Goal: Communication & Community: Answer question/provide support

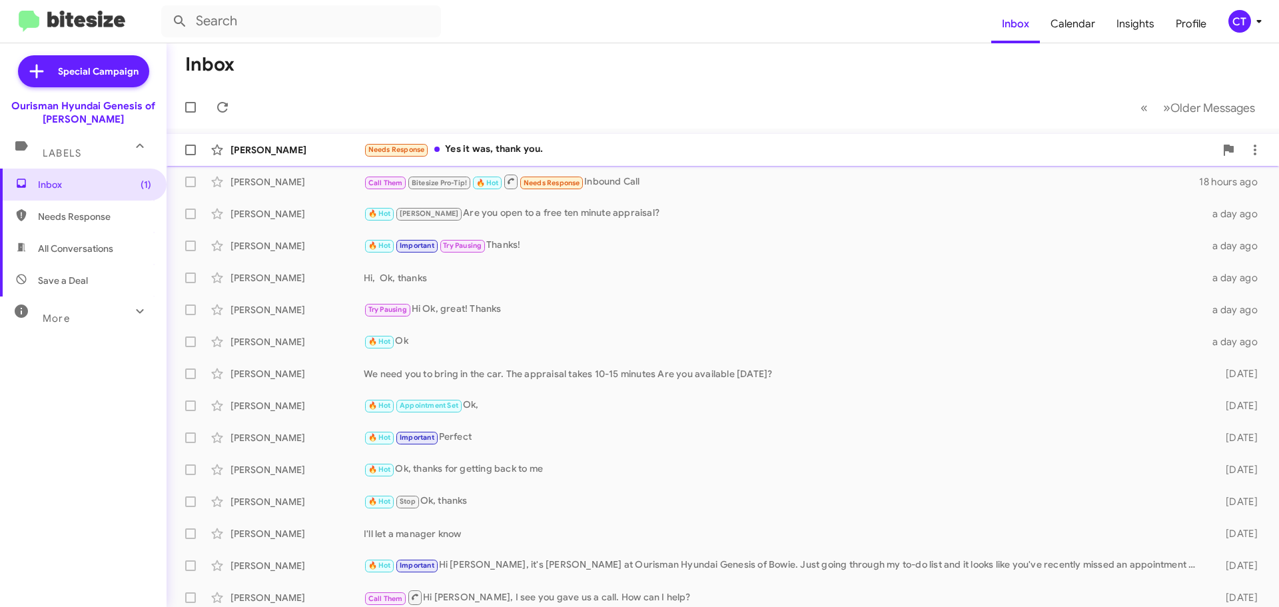
click at [534, 154] on div "Needs Response Yes it was, thank you." at bounding box center [790, 149] width 852 height 15
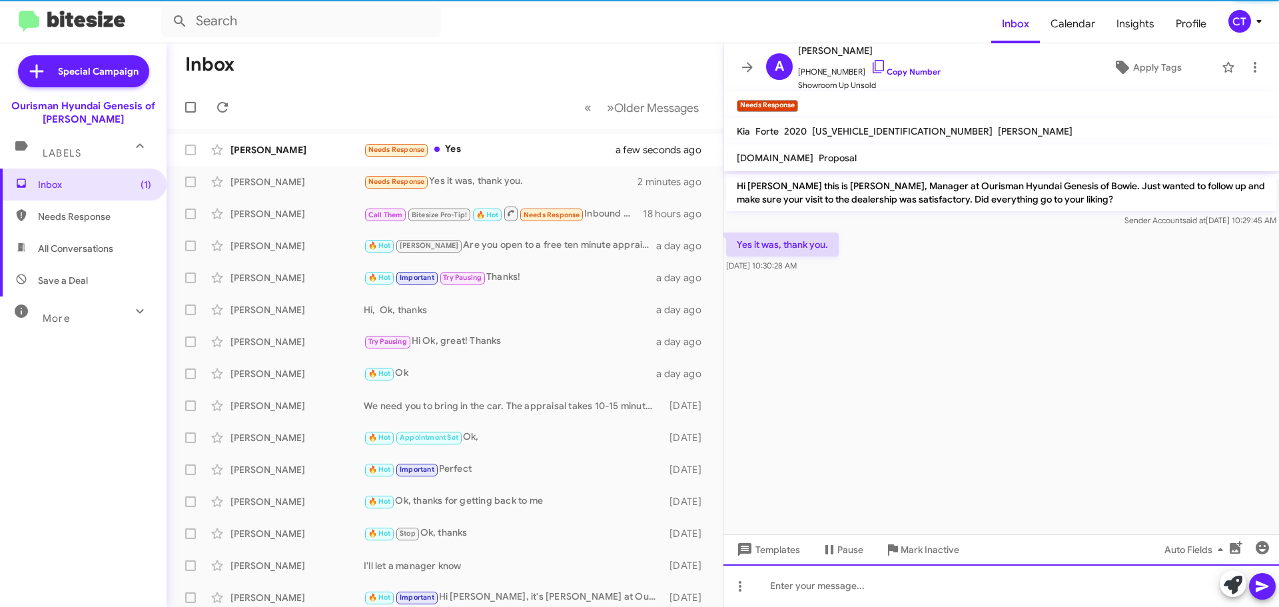
click at [881, 590] on div at bounding box center [1002, 585] width 556 height 43
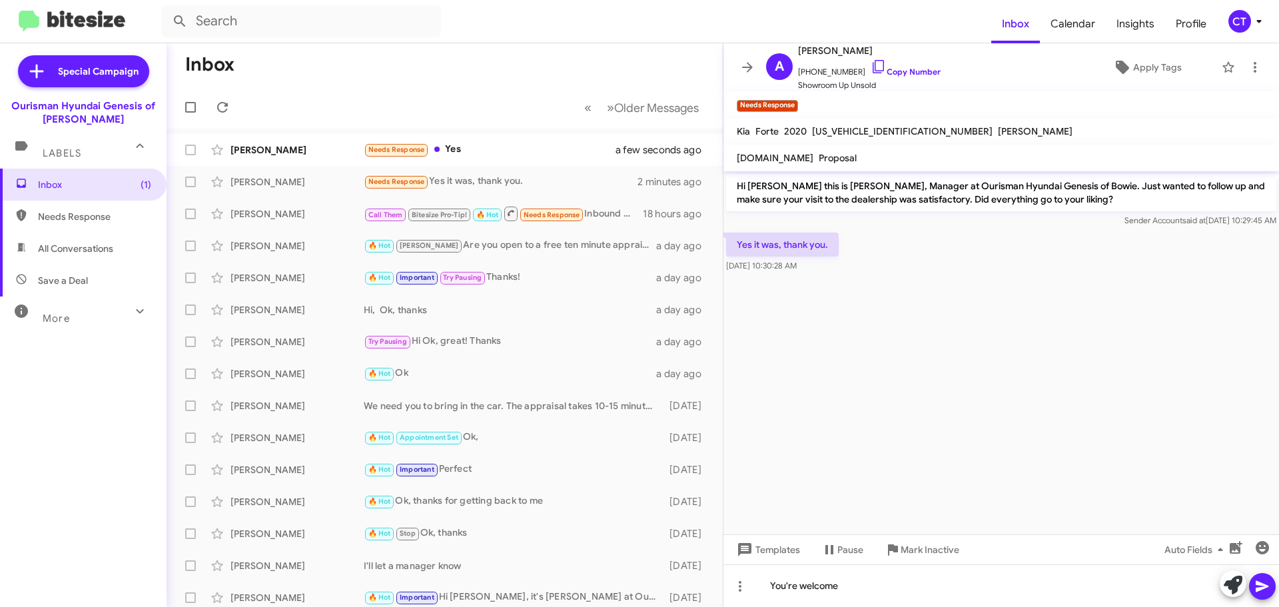
click at [1275, 591] on button at bounding box center [1262, 586] width 27 height 27
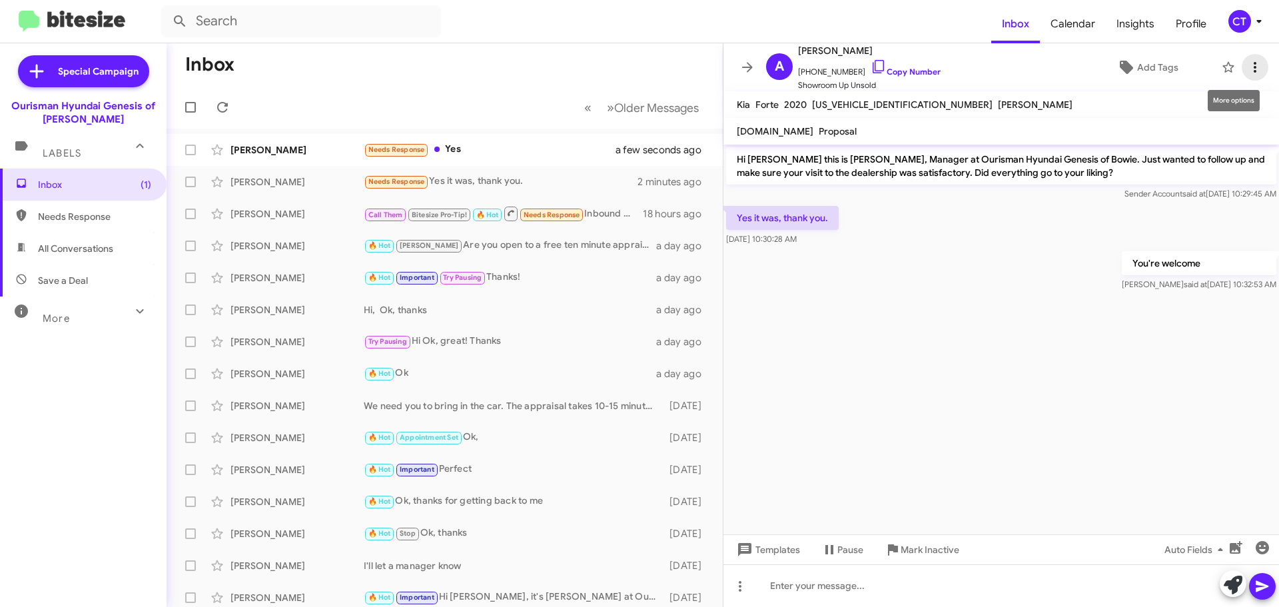
click at [1247, 69] on icon at bounding box center [1255, 67] width 16 height 16
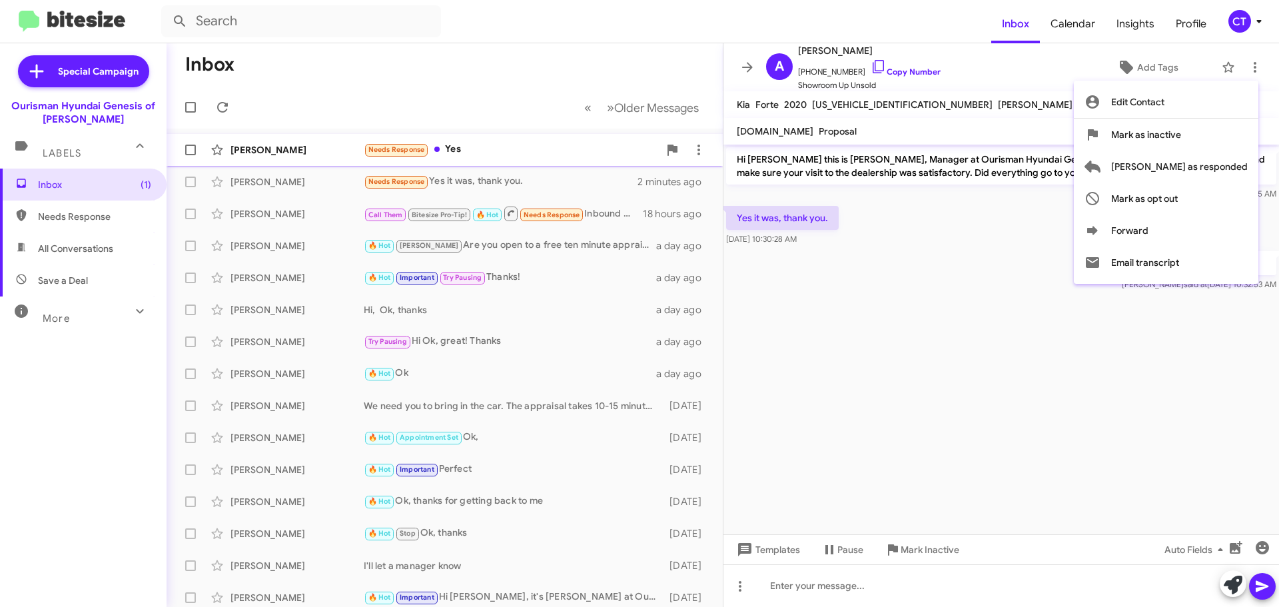
drag, startPoint x: 1212, startPoint y: 156, endPoint x: 1203, endPoint y: 159, distance: 9.1
click at [1212, 155] on span "Mark as responded" at bounding box center [1180, 167] width 137 height 32
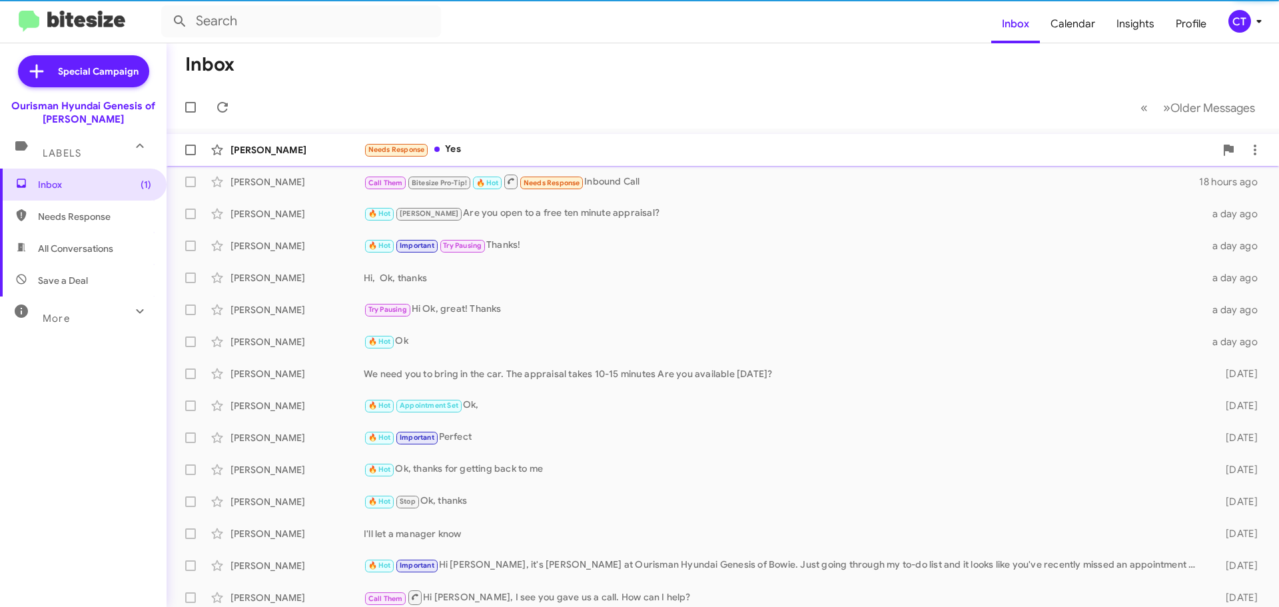
click at [512, 152] on div "Needs Response Yes" at bounding box center [790, 149] width 852 height 15
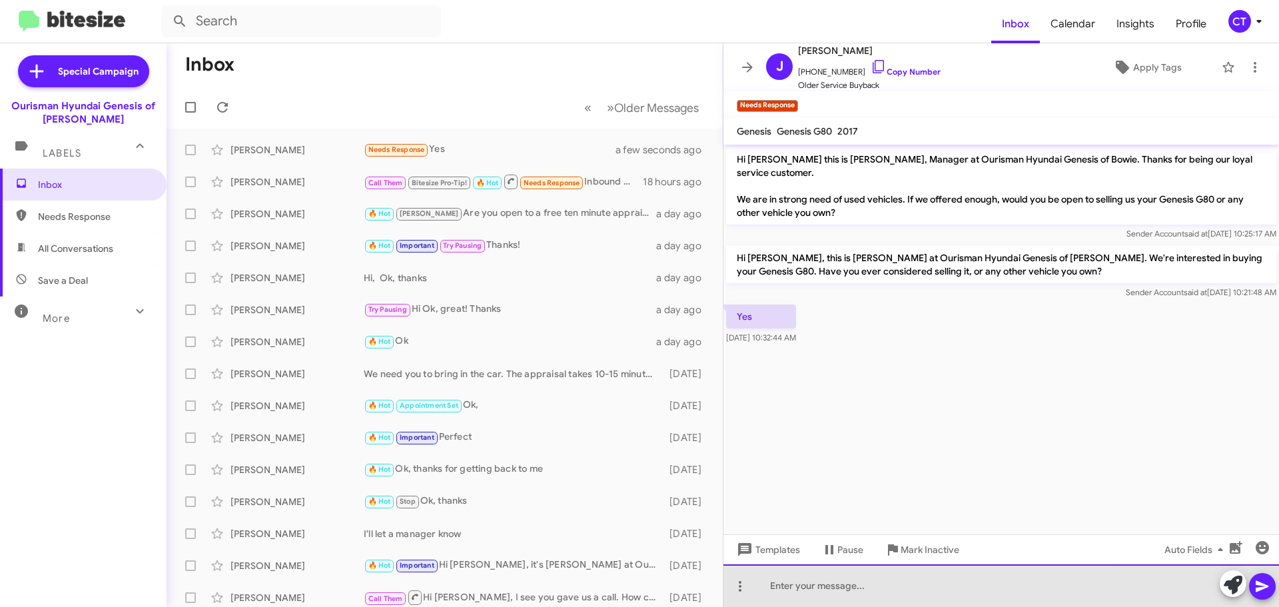
click at [860, 587] on div at bounding box center [1002, 585] width 556 height 43
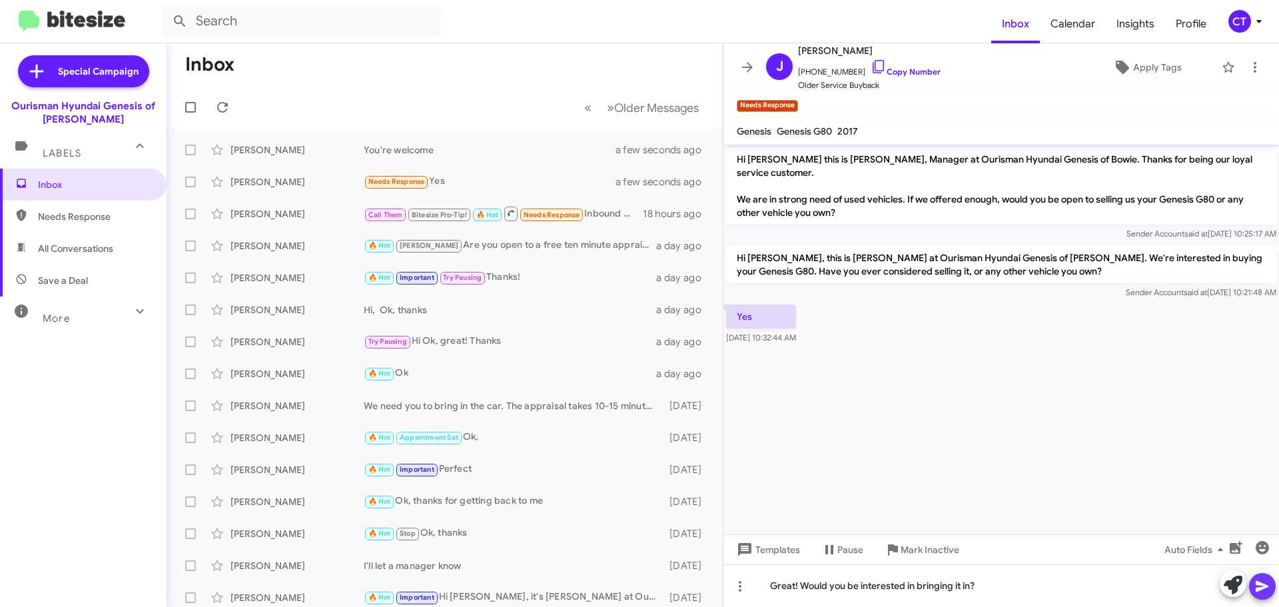
click at [1263, 588] on icon at bounding box center [1262, 586] width 13 height 11
click at [1256, 17] on icon at bounding box center [1259, 21] width 16 height 16
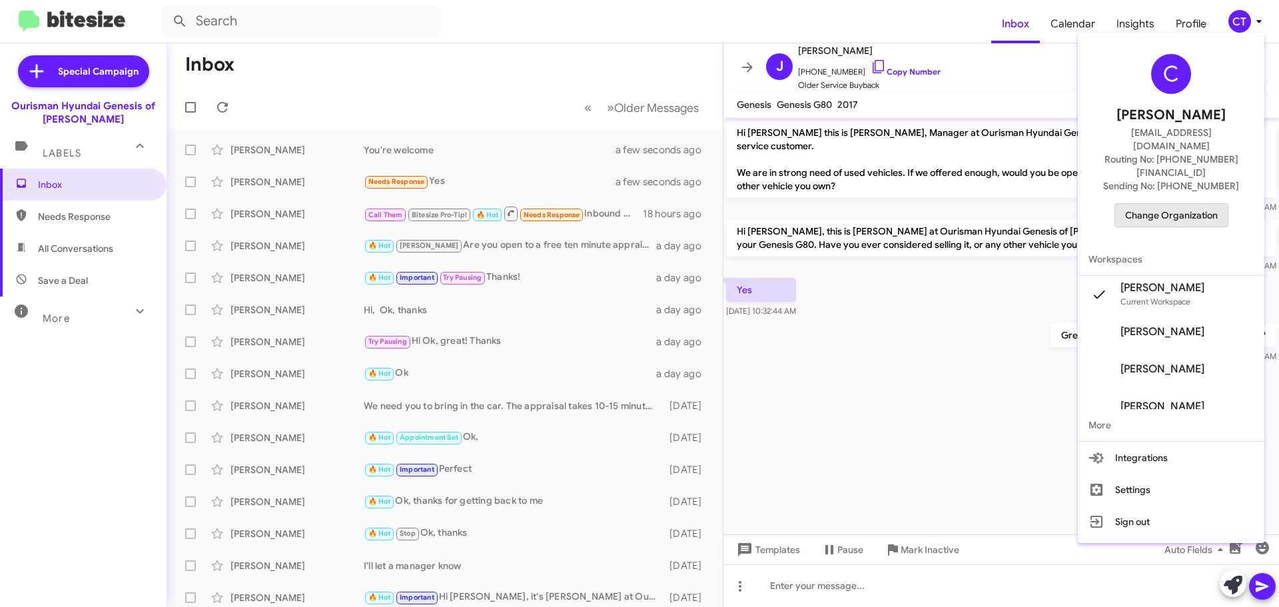
click at [1175, 204] on span "Change Organization" at bounding box center [1172, 215] width 93 height 23
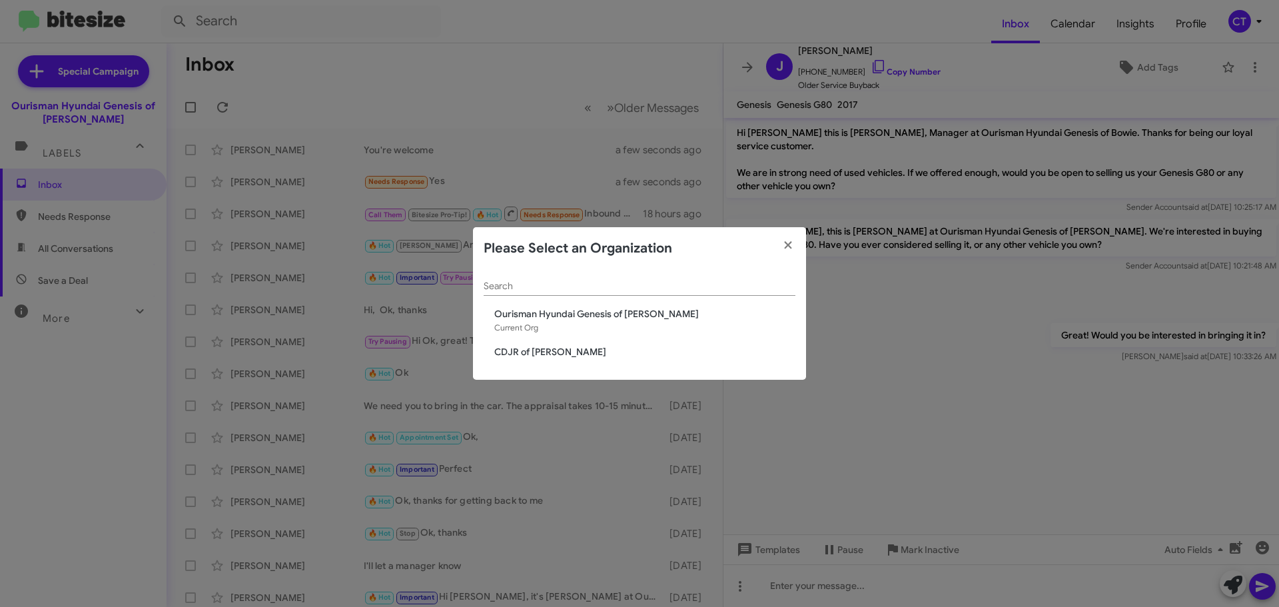
click at [558, 348] on span "CDJR of Bowie" at bounding box center [644, 351] width 301 height 13
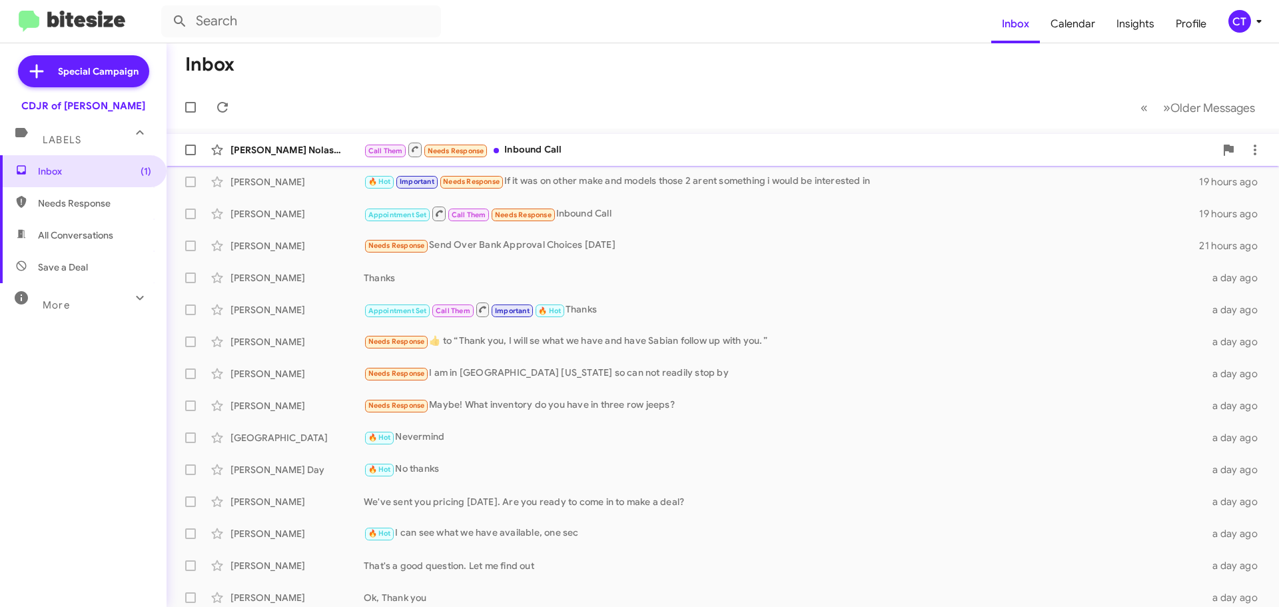
click at [534, 140] on div "Vicki Nolastname Call Them Needs Response Inbound Call 18 hours ago" at bounding box center [723, 150] width 1092 height 27
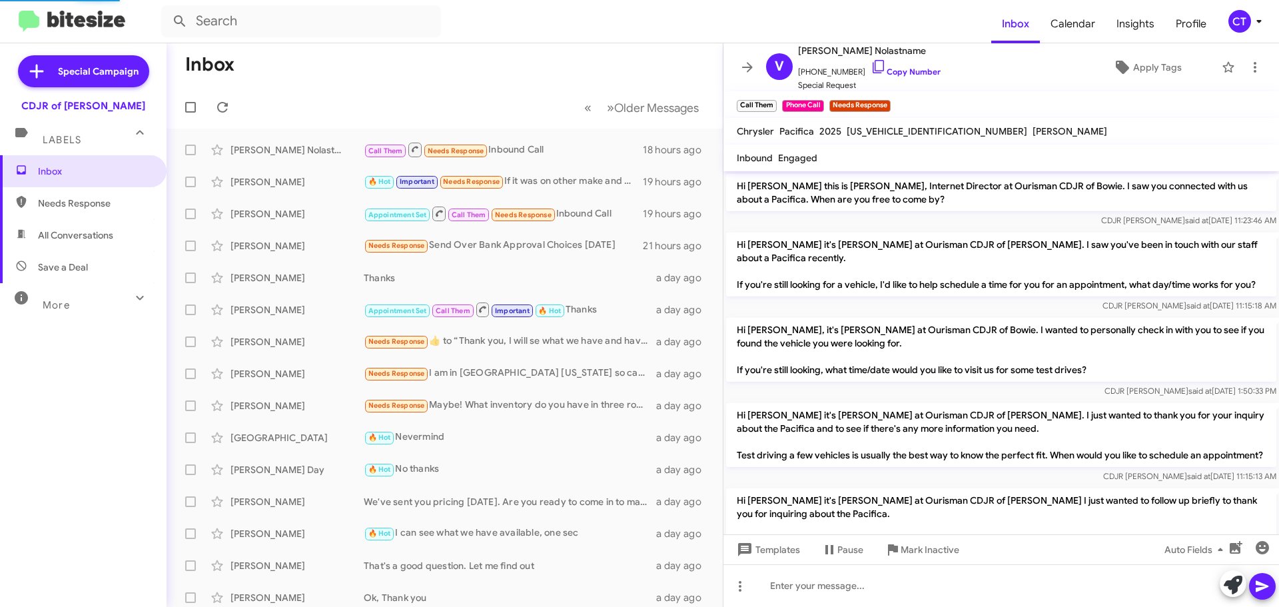
scroll to position [400, 0]
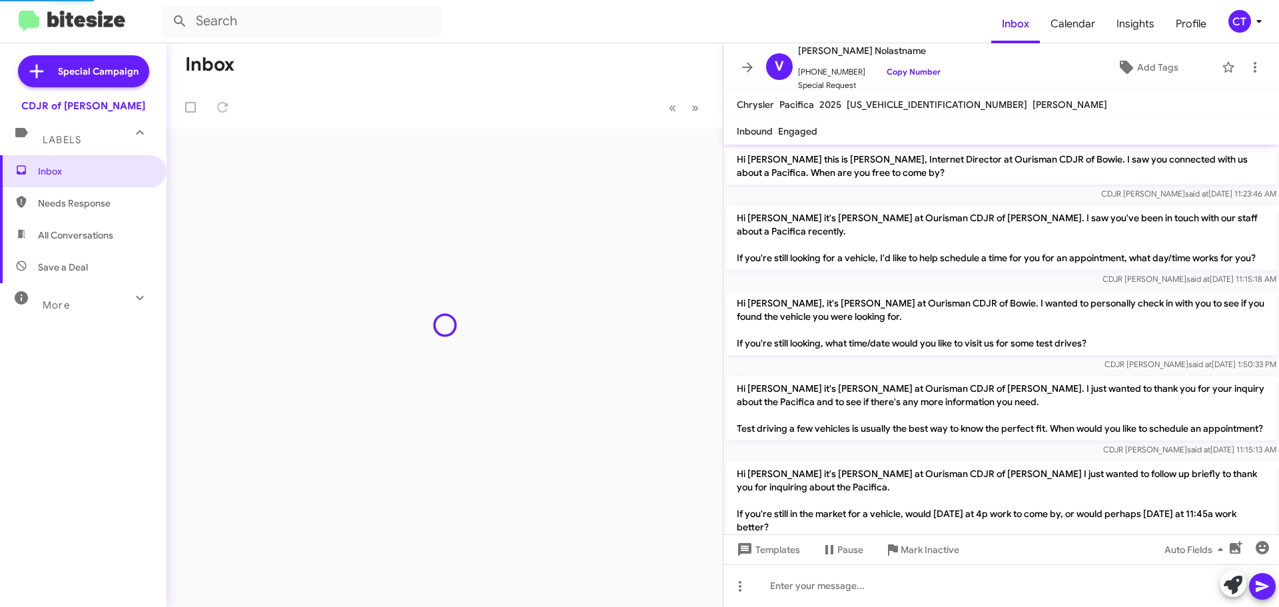
scroll to position [374, 0]
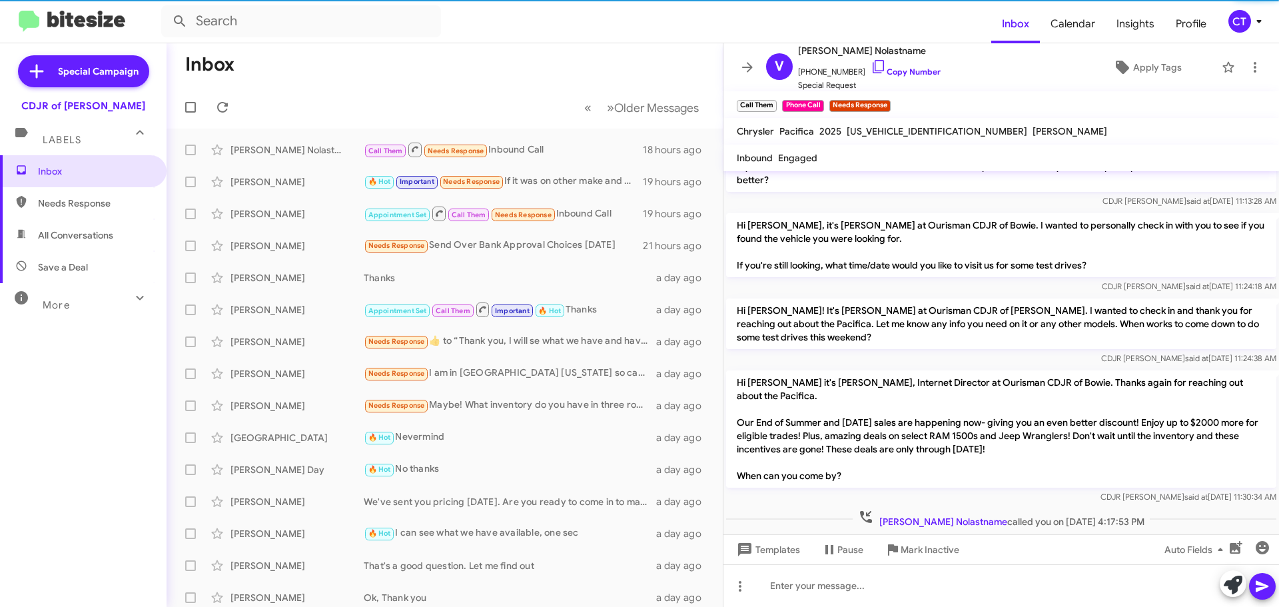
click at [1255, 27] on icon at bounding box center [1259, 21] width 16 height 16
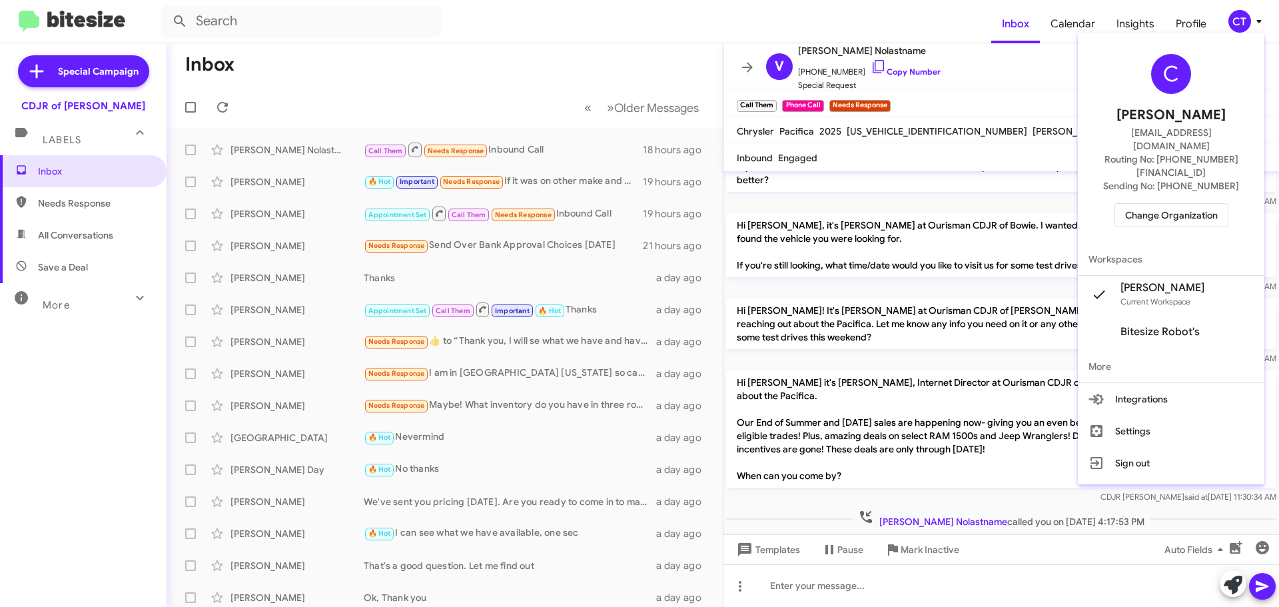
click at [1185, 204] on span "Change Organization" at bounding box center [1172, 215] width 93 height 23
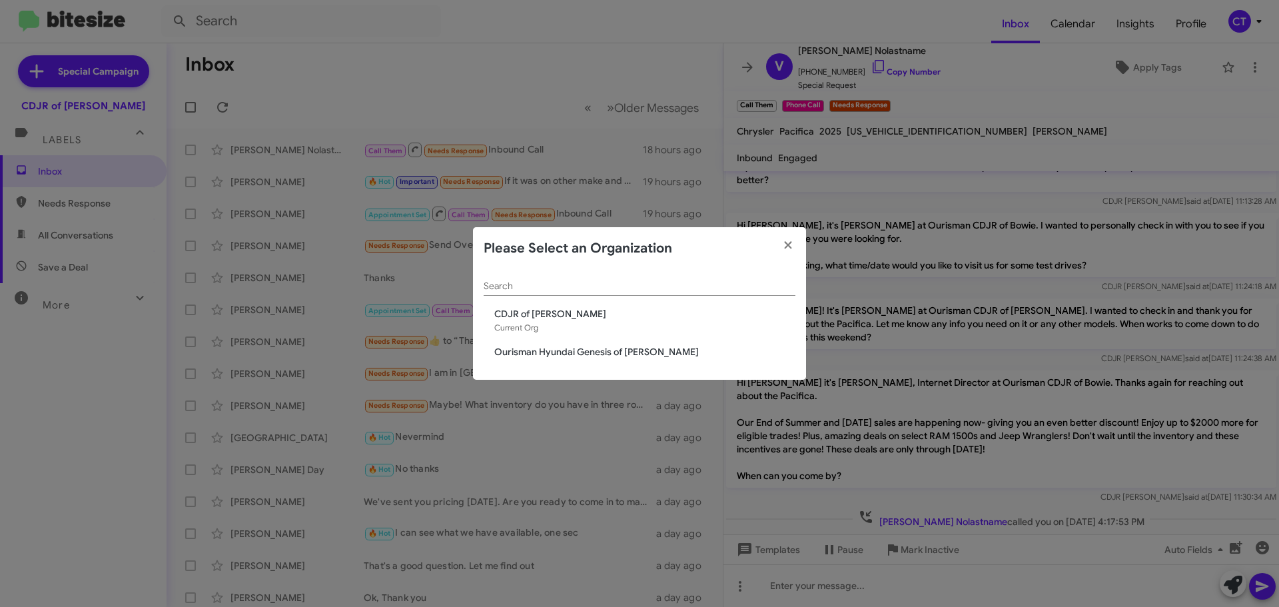
click at [558, 351] on span "Ourisman Hyundai Genesis of [PERSON_NAME]" at bounding box center [644, 351] width 301 height 13
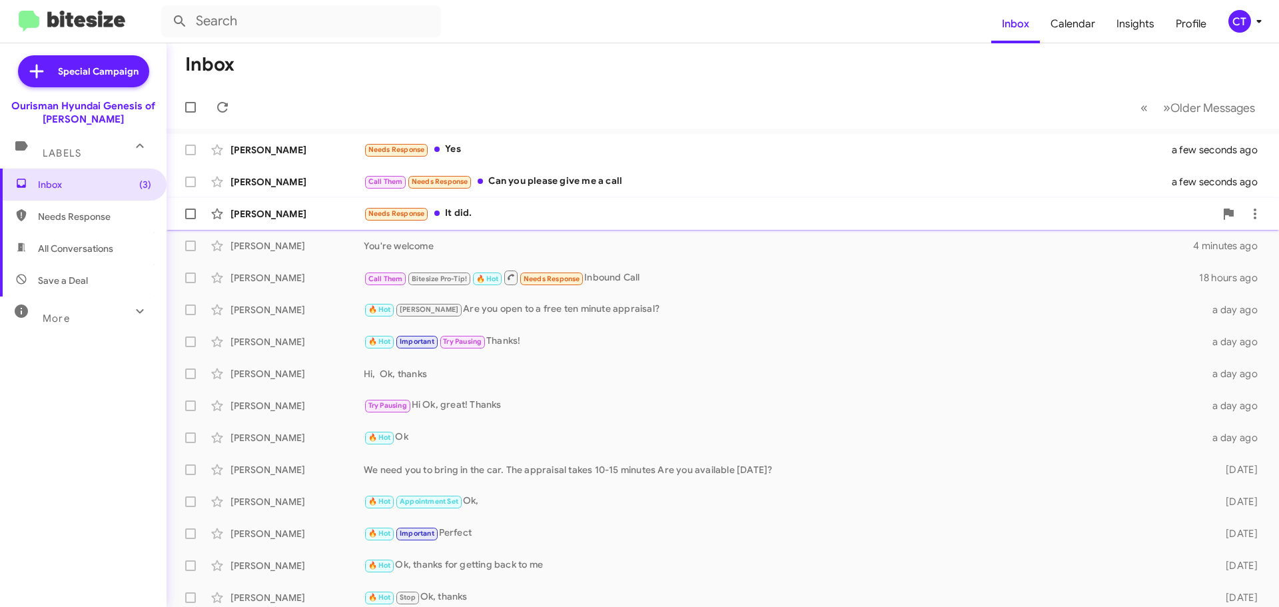
click at [490, 223] on div "[PERSON_NAME] Needs Response It did. 3 minutes ago" at bounding box center [723, 214] width 1092 height 27
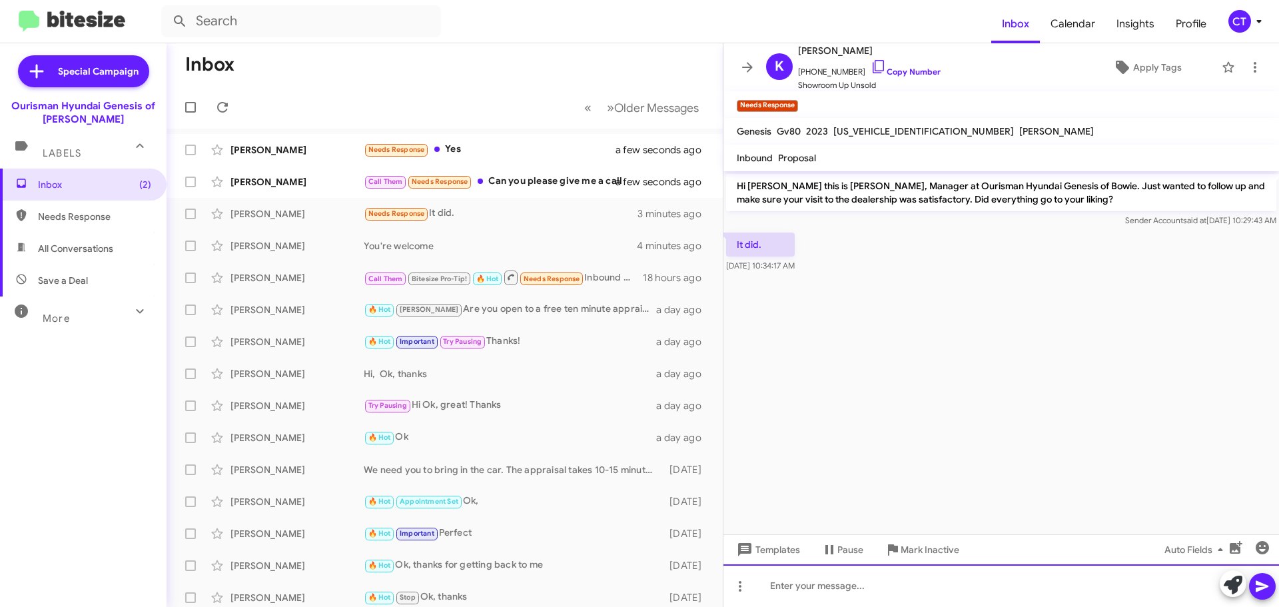
click at [862, 594] on div at bounding box center [1002, 585] width 556 height 43
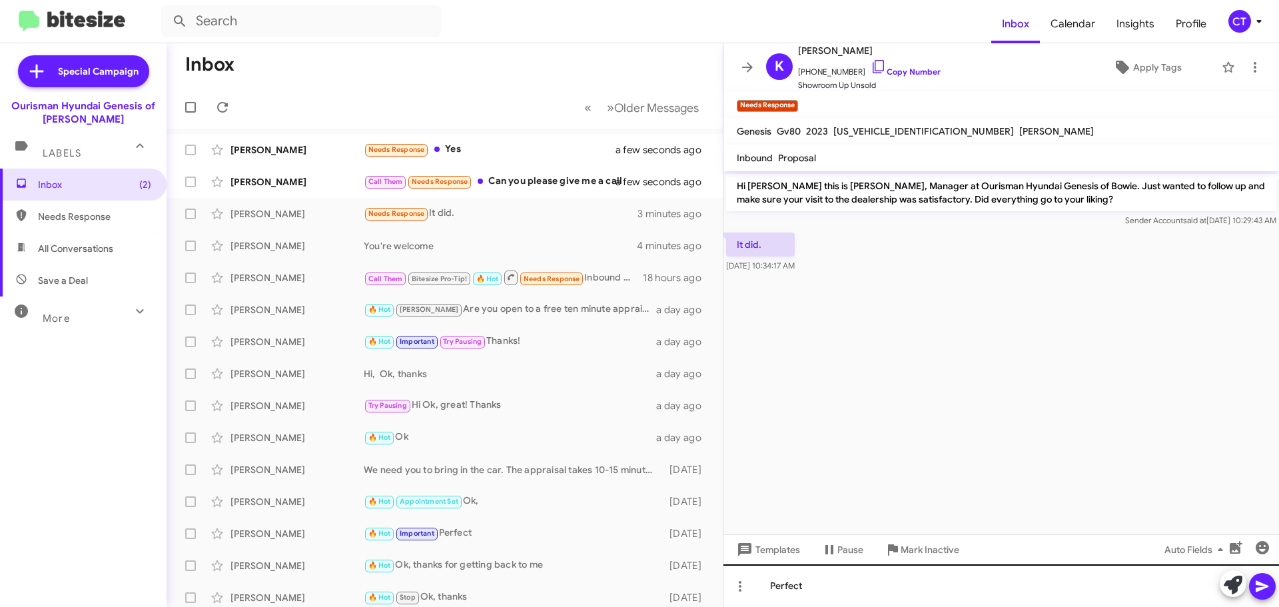
click at [1260, 584] on icon at bounding box center [1262, 586] width 13 height 11
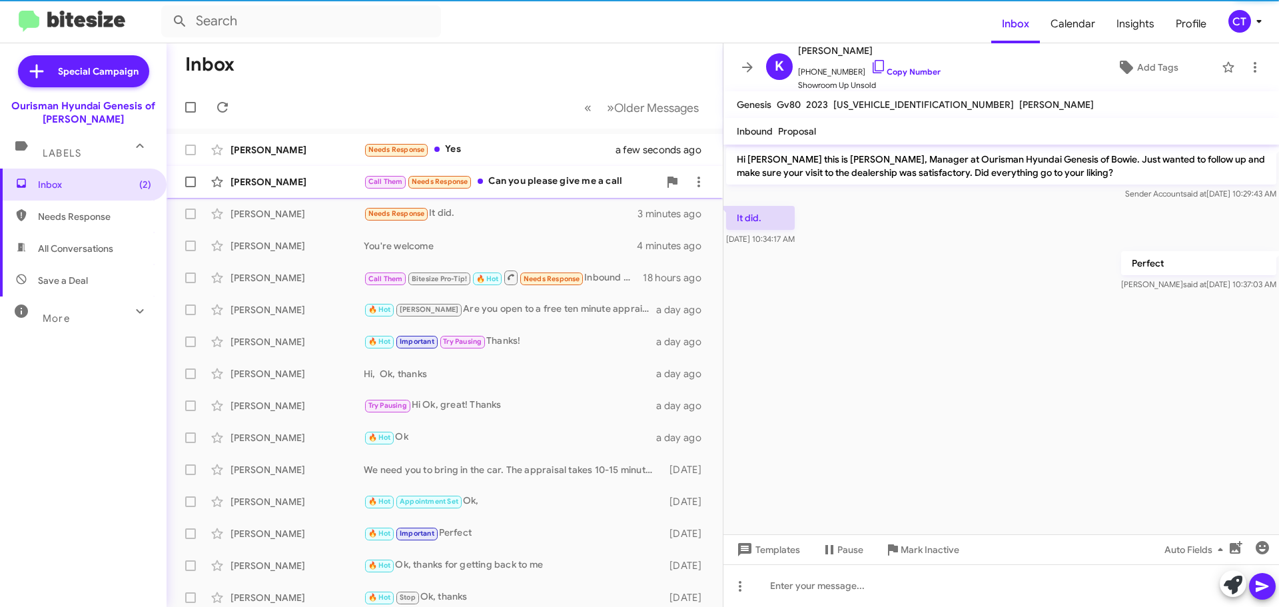
click at [499, 187] on div "Call Them Needs Response Can you please give me a call" at bounding box center [511, 181] width 295 height 15
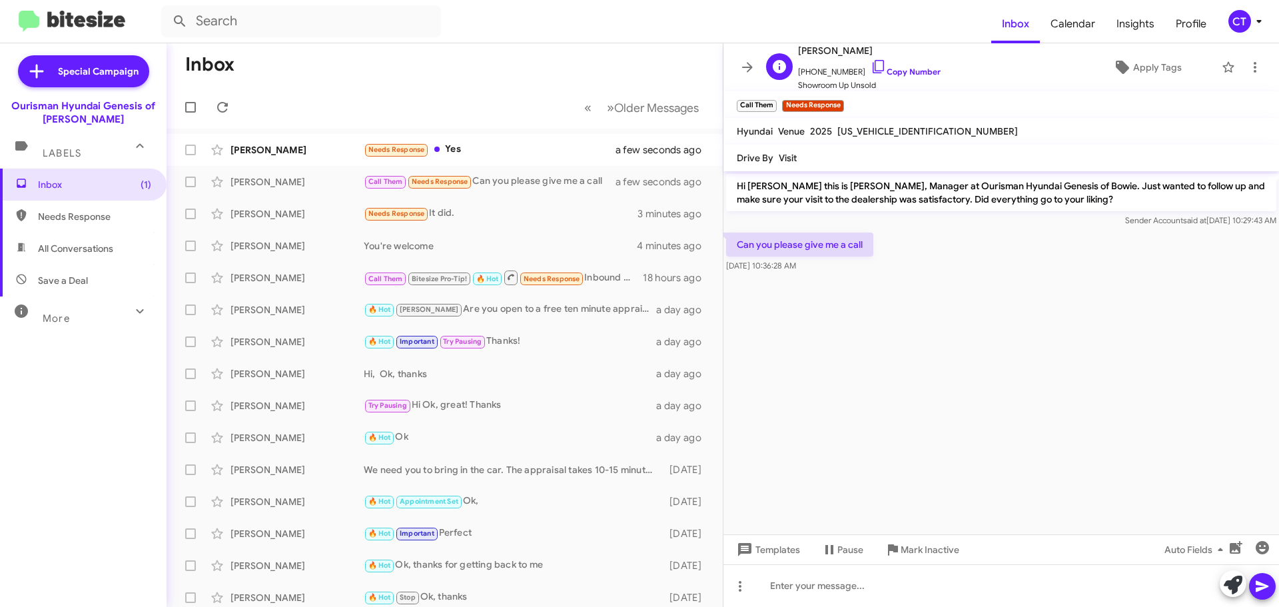
drag, startPoint x: 861, startPoint y: 67, endPoint x: 836, endPoint y: 73, distance: 25.4
click at [871, 67] on icon at bounding box center [879, 67] width 16 height 16
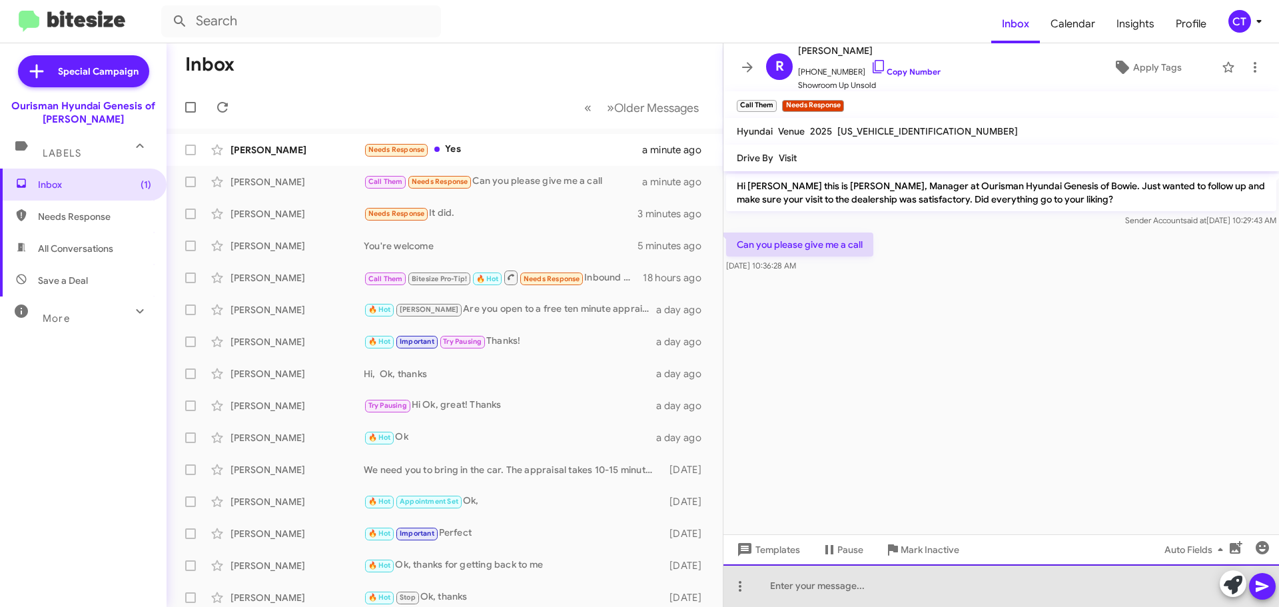
click at [800, 579] on div at bounding box center [1002, 585] width 556 height 43
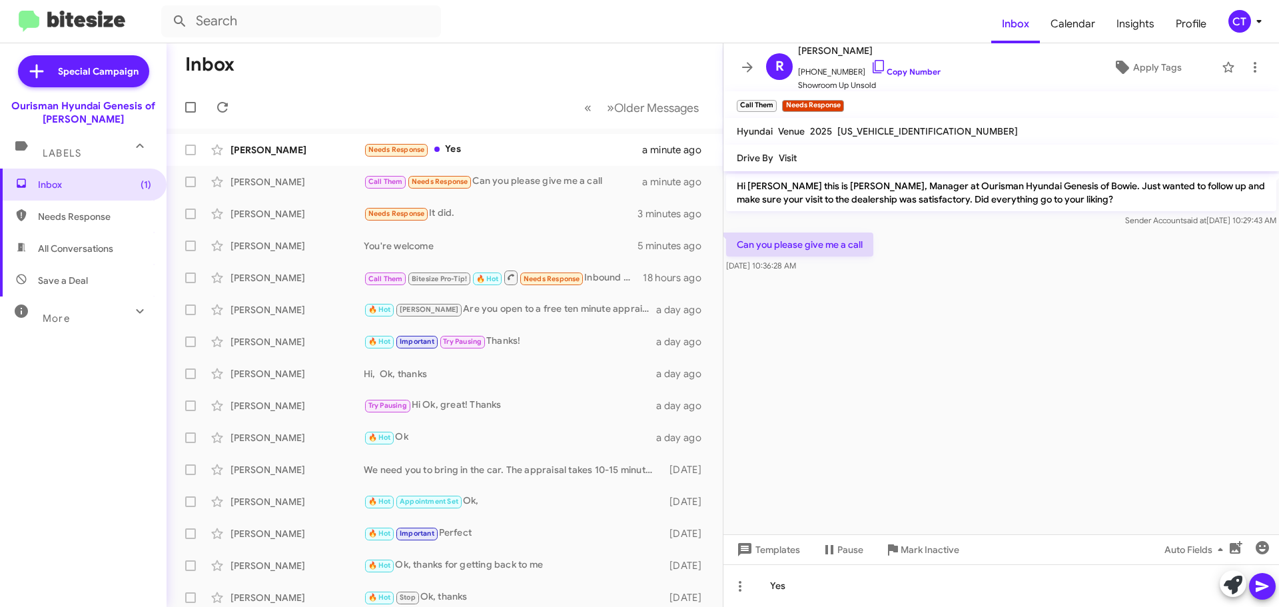
click at [1259, 592] on icon at bounding box center [1263, 586] width 16 height 16
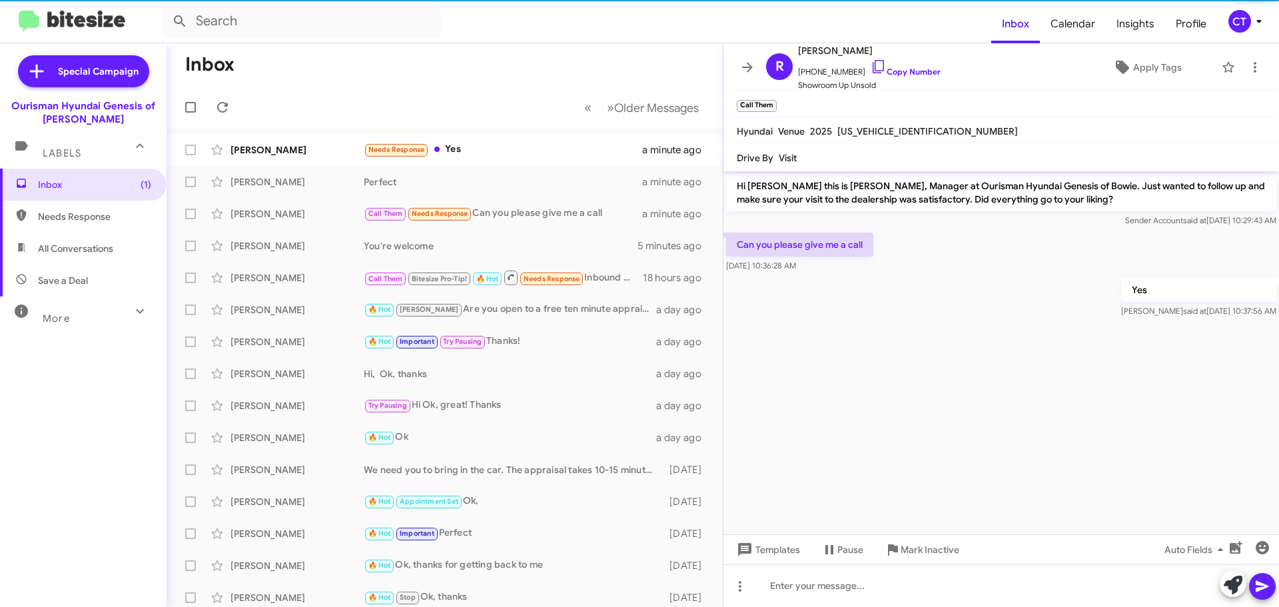
click at [521, 132] on mat-action-list "Jeffrey Alexander Needs Response Yes a minute ago Kris Frederes Perfect a minut…" at bounding box center [445, 451] width 556 height 645
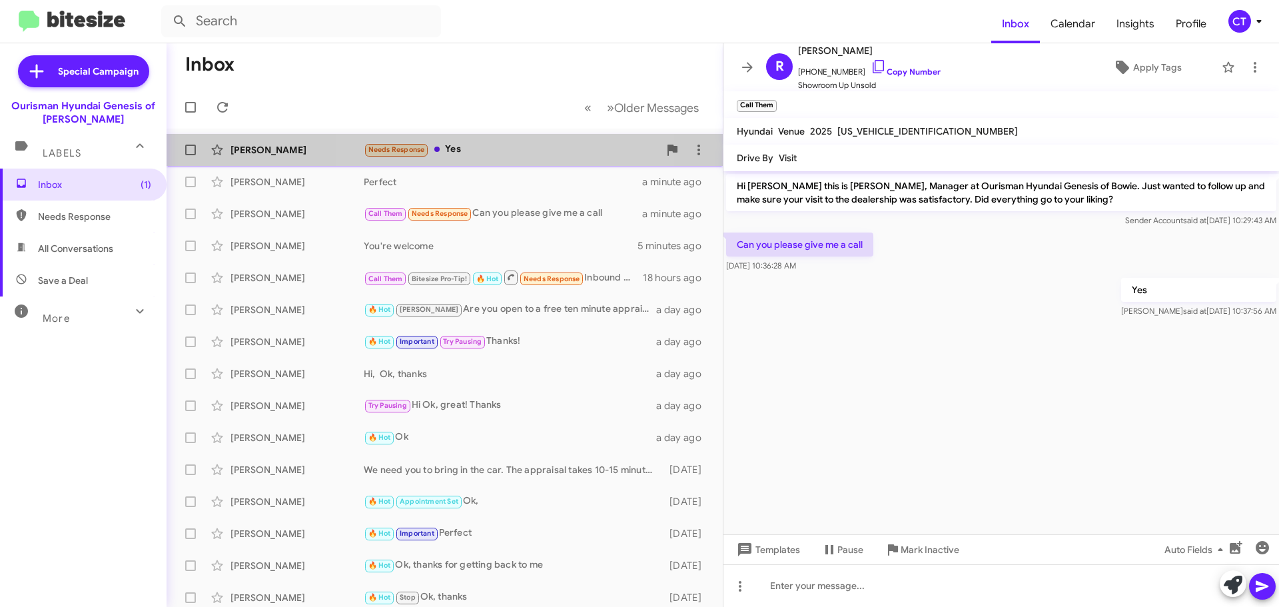
click at [516, 156] on div "Needs Response Yes" at bounding box center [511, 149] width 295 height 15
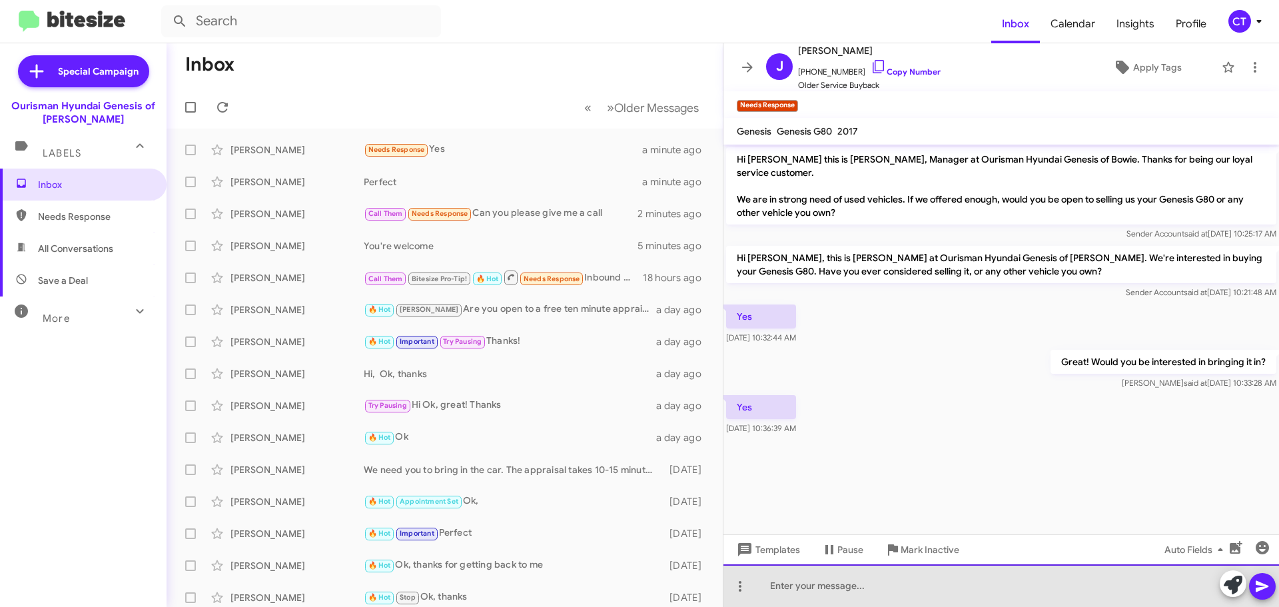
click at [805, 587] on div at bounding box center [1002, 585] width 556 height 43
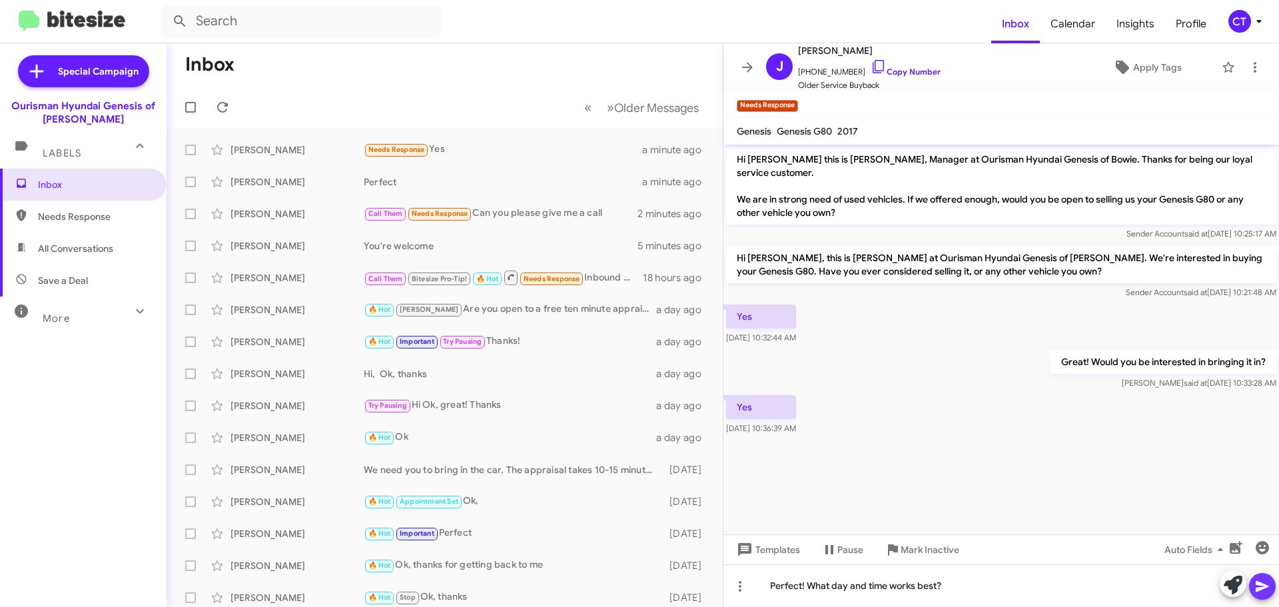
click at [1257, 582] on icon at bounding box center [1262, 586] width 13 height 11
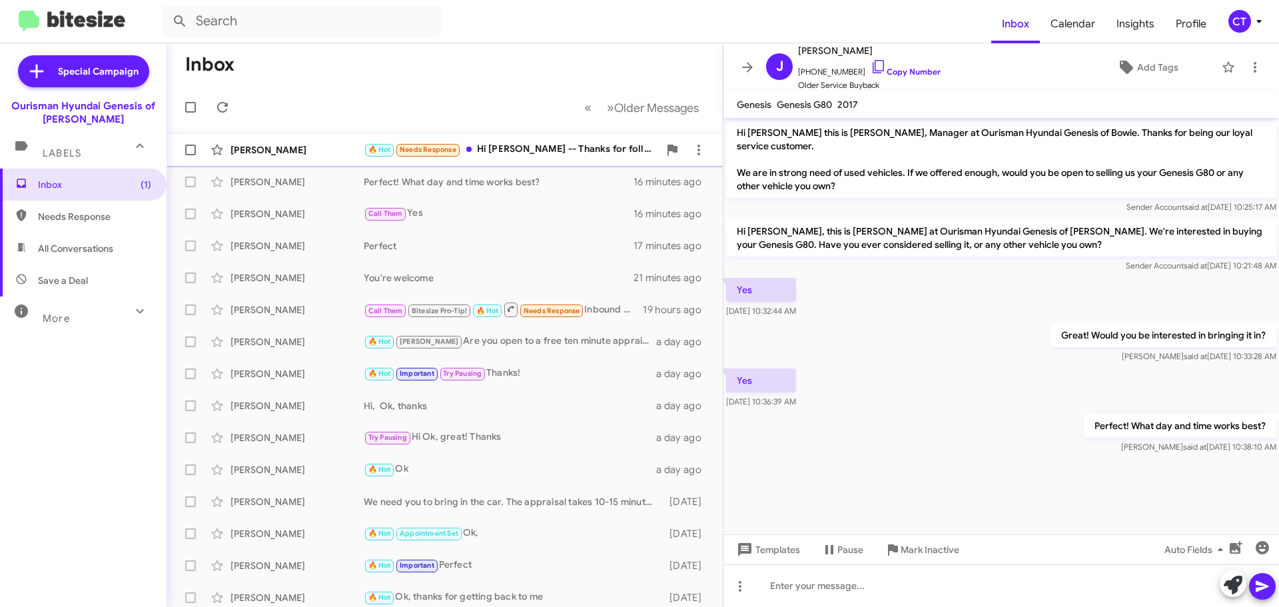
click at [566, 149] on div "🔥 Hot Needs Response Hi Ciara -- Thanks for following up. I did not miss an app…" at bounding box center [511, 149] width 295 height 15
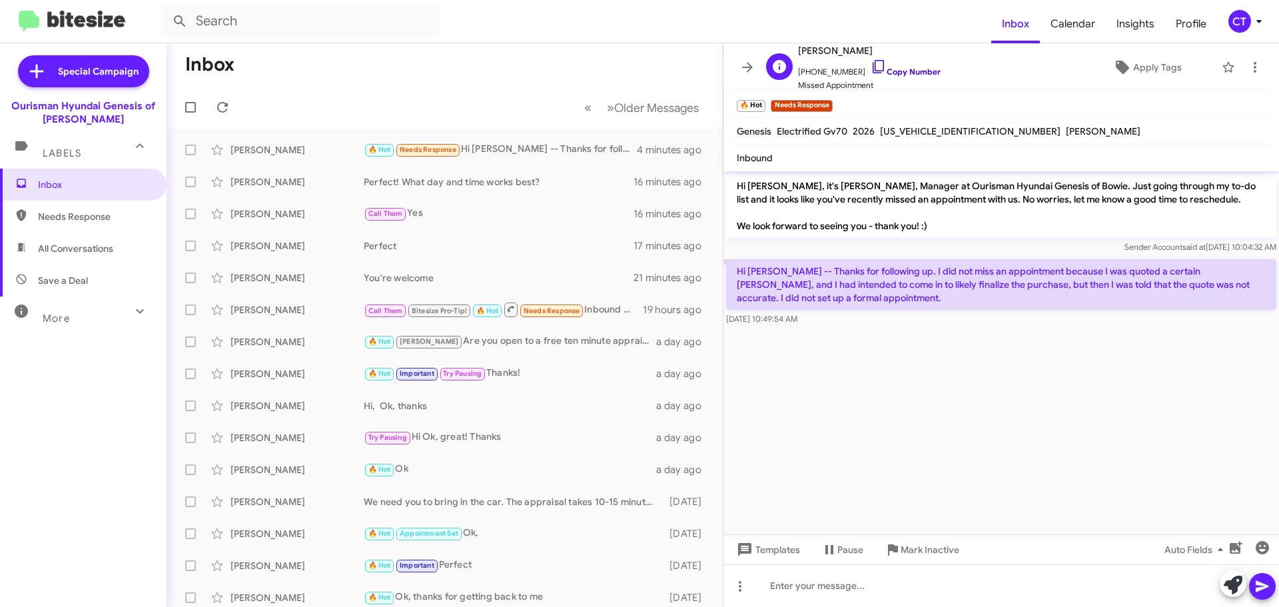
click at [871, 64] on icon at bounding box center [879, 67] width 16 height 16
drag, startPoint x: 731, startPoint y: 265, endPoint x: 876, endPoint y: 313, distance: 152.4
click at [882, 319] on div "Hi Ciara -- Thanks for following up. I did not miss an appointment because I wa…" at bounding box center [1001, 292] width 550 height 67
copy div "Hi Ciara -- Thanks for following up. I did not miss an appointment because I wa…"
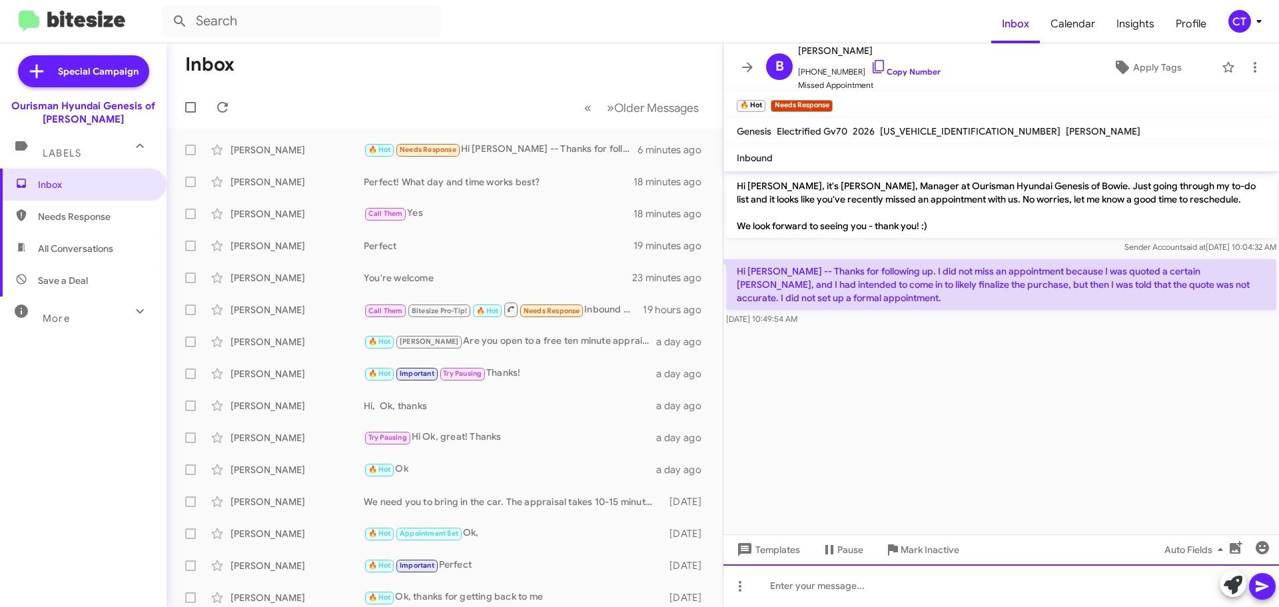
click at [895, 594] on div at bounding box center [1002, 585] width 556 height 43
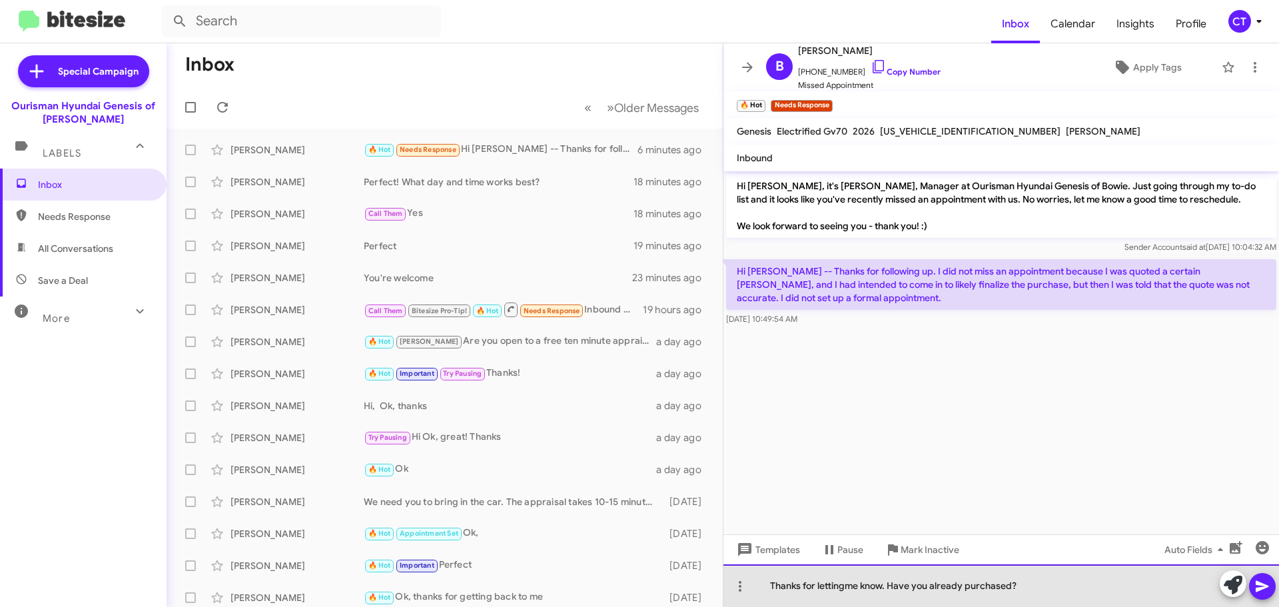
click at [845, 588] on div "Thanks for lettingme know. Have you already purchased?" at bounding box center [1002, 585] width 556 height 43
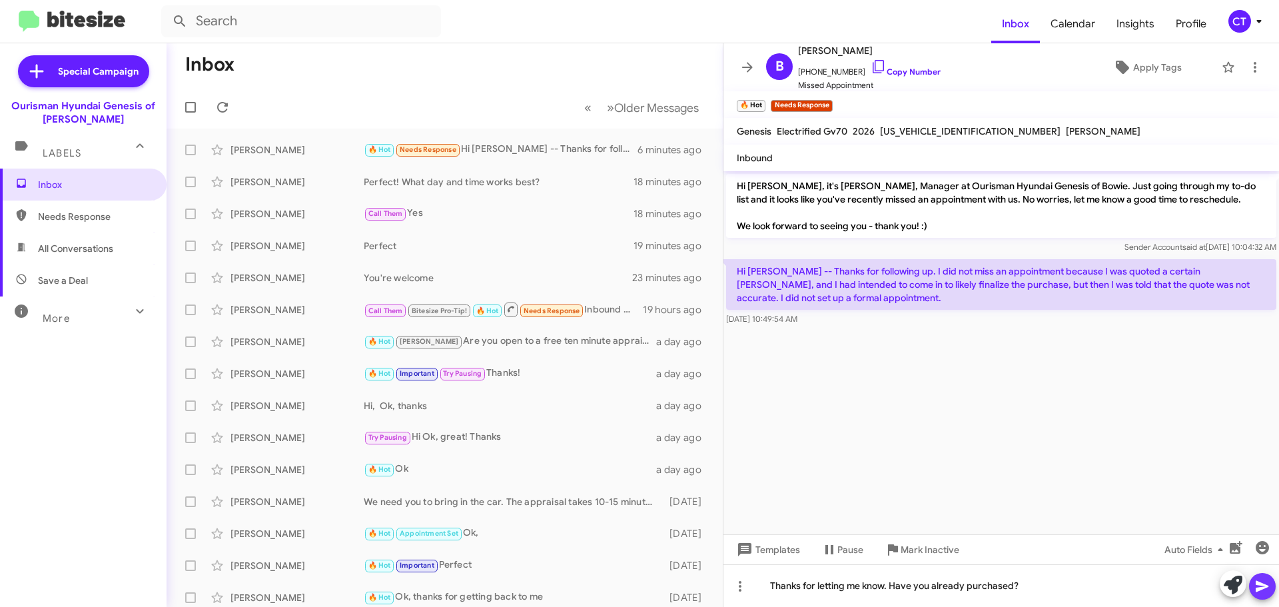
click at [1261, 584] on icon at bounding box center [1262, 586] width 13 height 11
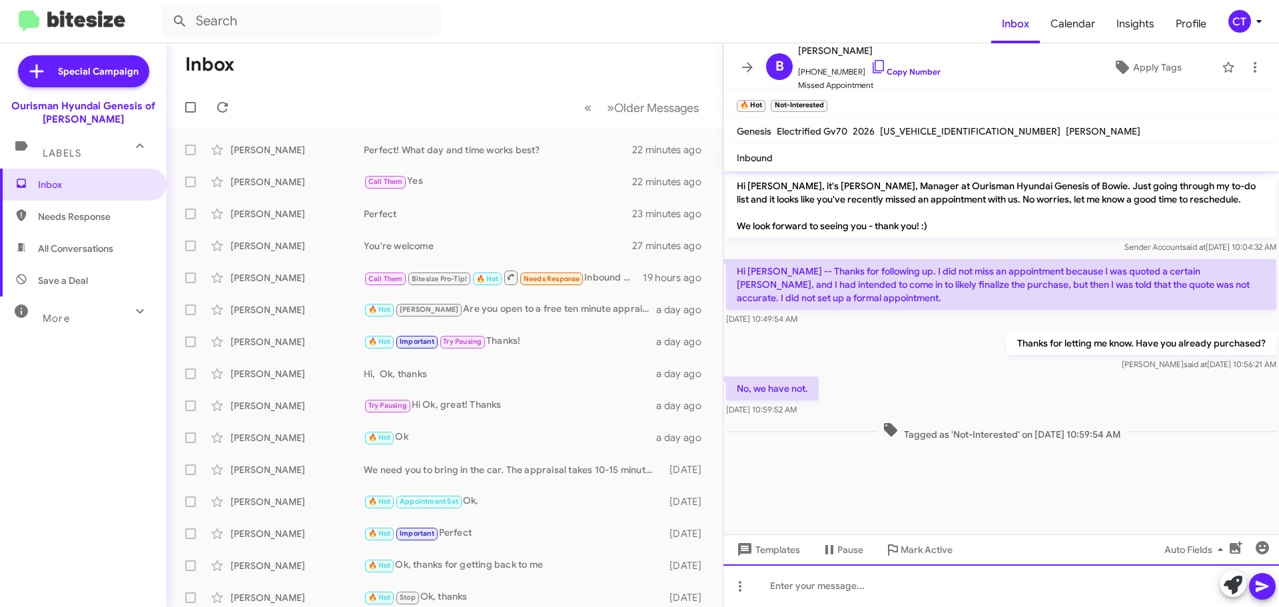
click at [878, 601] on div at bounding box center [1002, 585] width 556 height 43
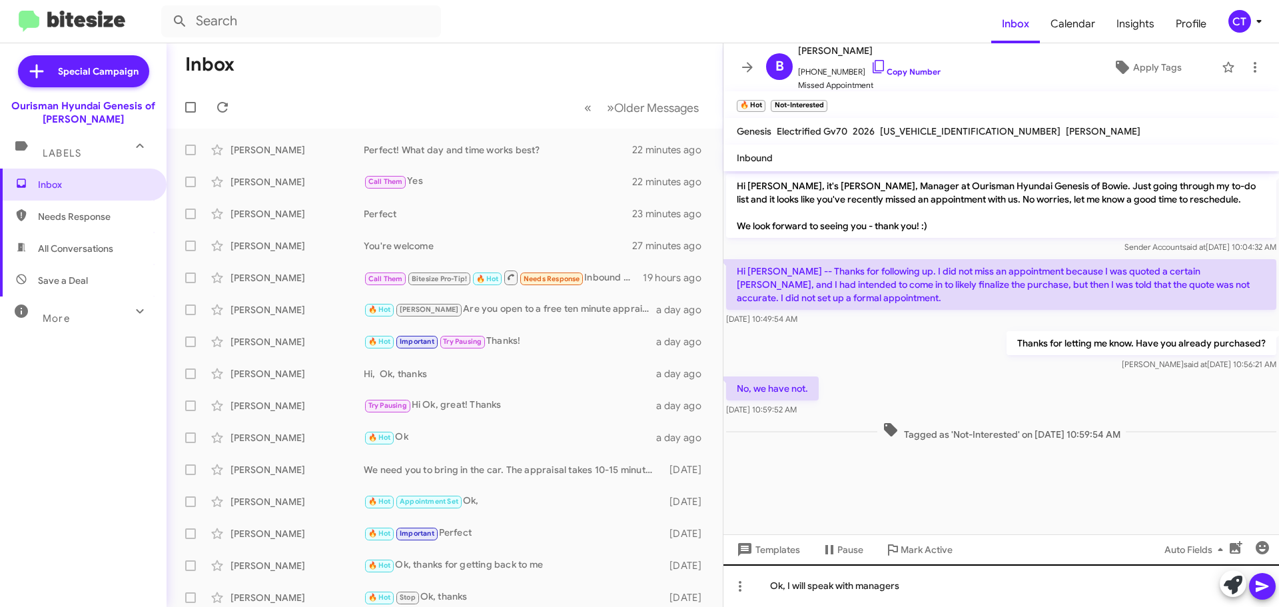
drag, startPoint x: 1266, startPoint y: 585, endPoint x: 1216, endPoint y: 588, distance: 50.1
click at [1264, 585] on icon at bounding box center [1262, 586] width 13 height 11
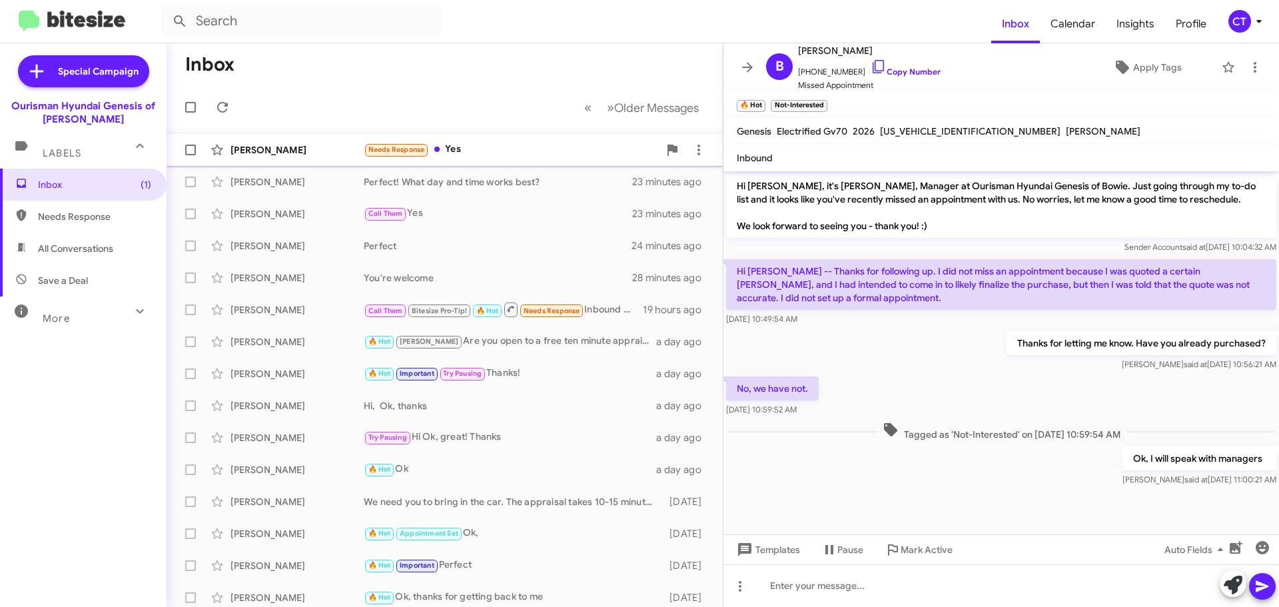
click at [490, 149] on div "Needs Response Yes" at bounding box center [511, 149] width 295 height 15
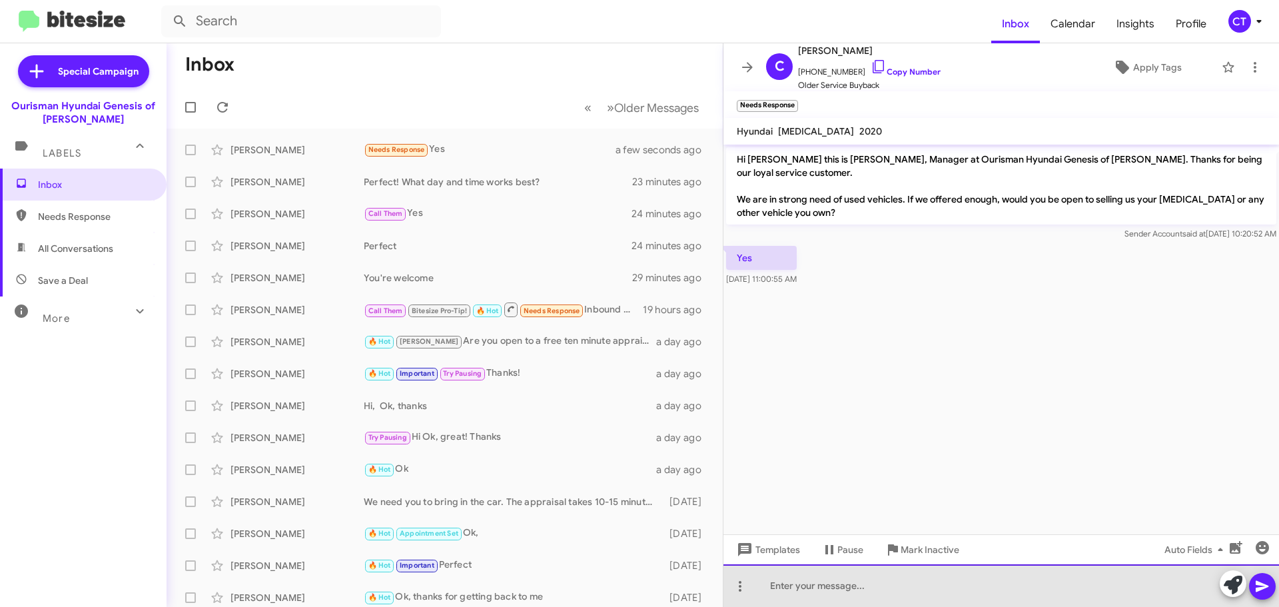
click at [852, 587] on div at bounding box center [1002, 585] width 556 height 43
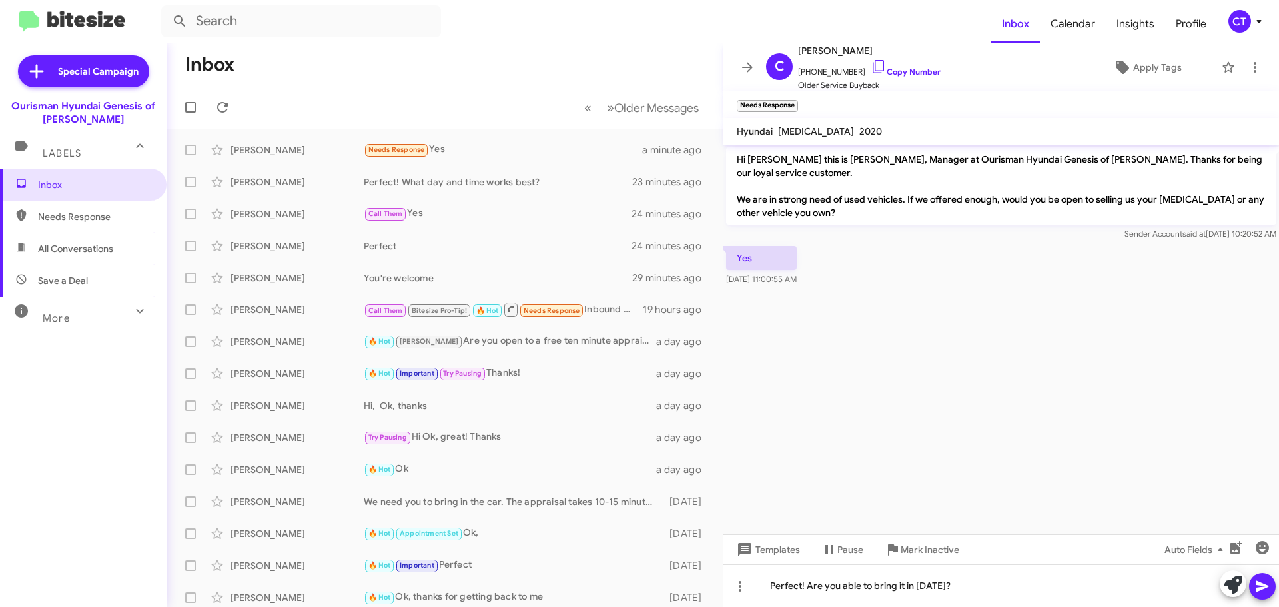
click at [1263, 585] on icon at bounding box center [1262, 586] width 13 height 11
